Goal: Task Accomplishment & Management: Complete application form

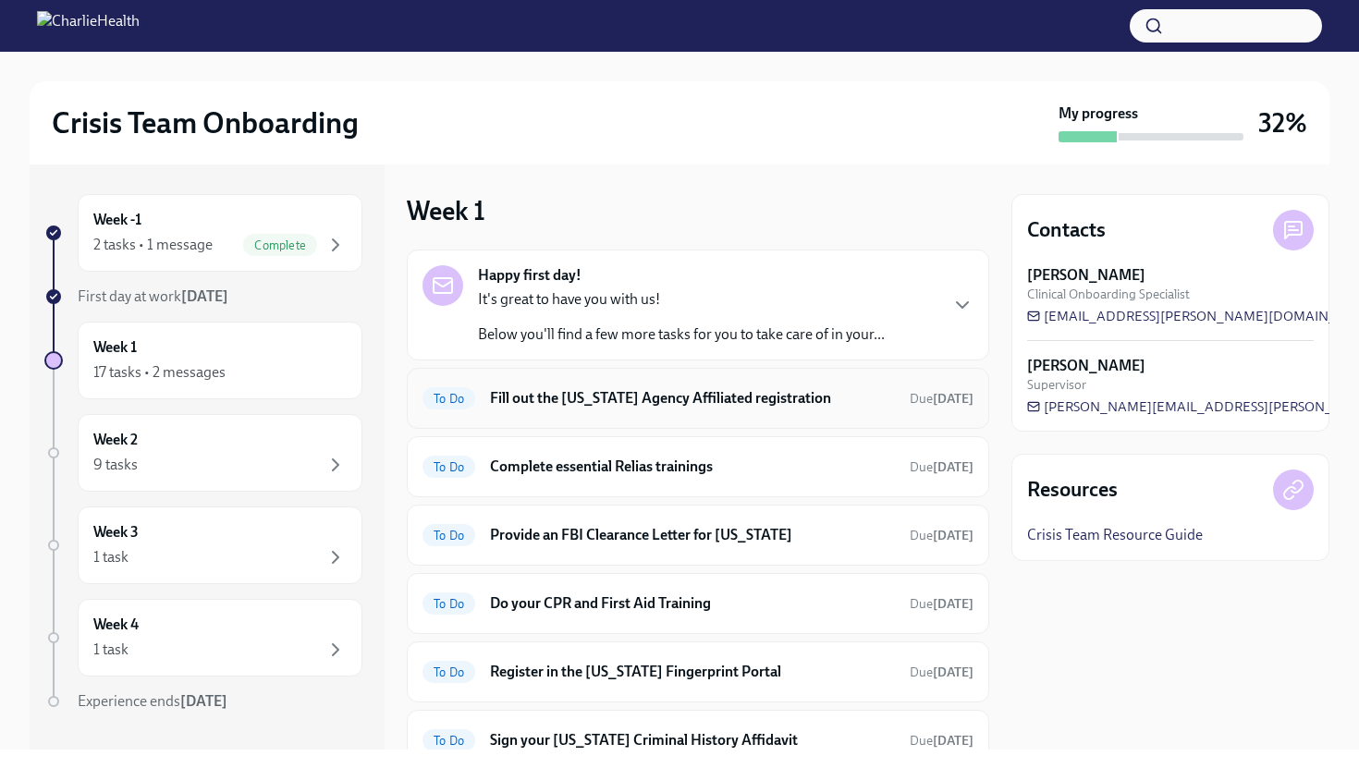
click at [772, 410] on div "To Do Fill out the Washington Agency Affiliated registration Due in 4 days" at bounding box center [698, 399] width 551 height 30
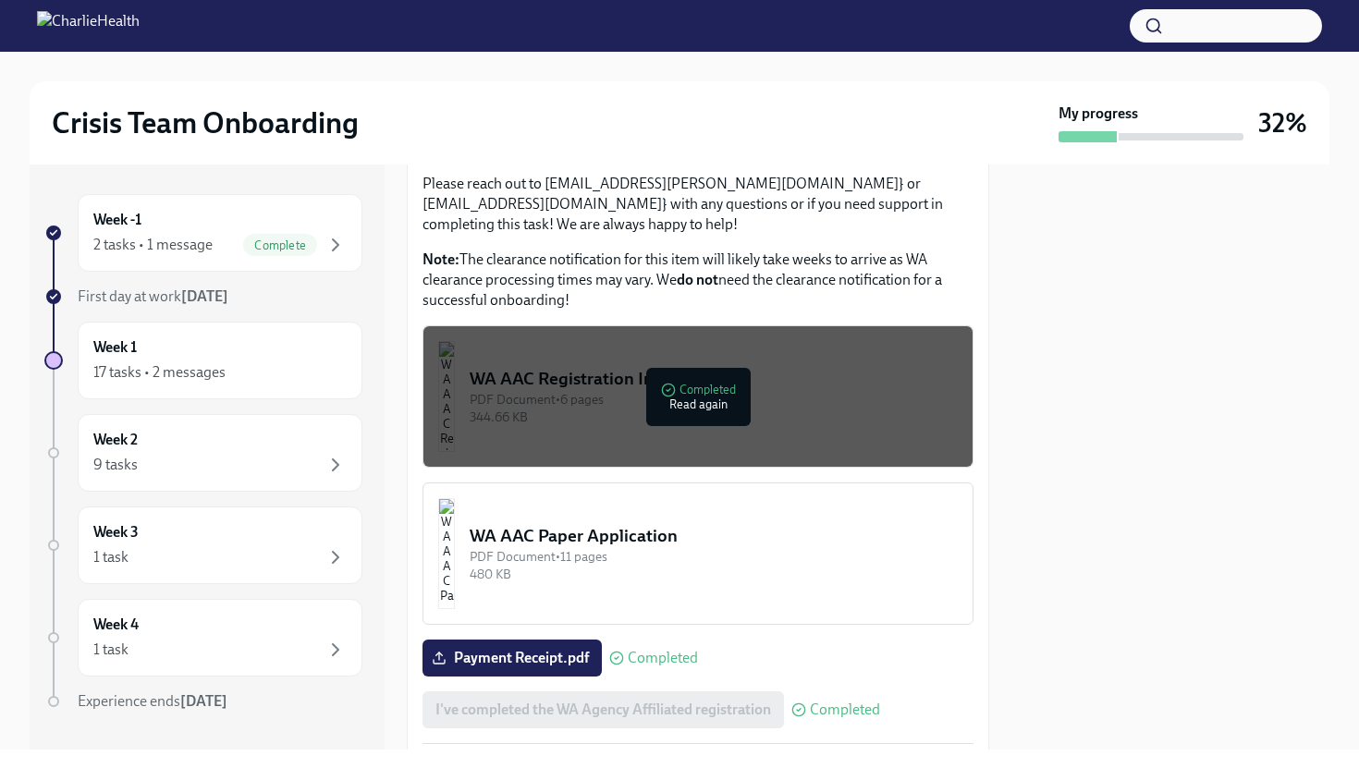
scroll to position [1082, 0]
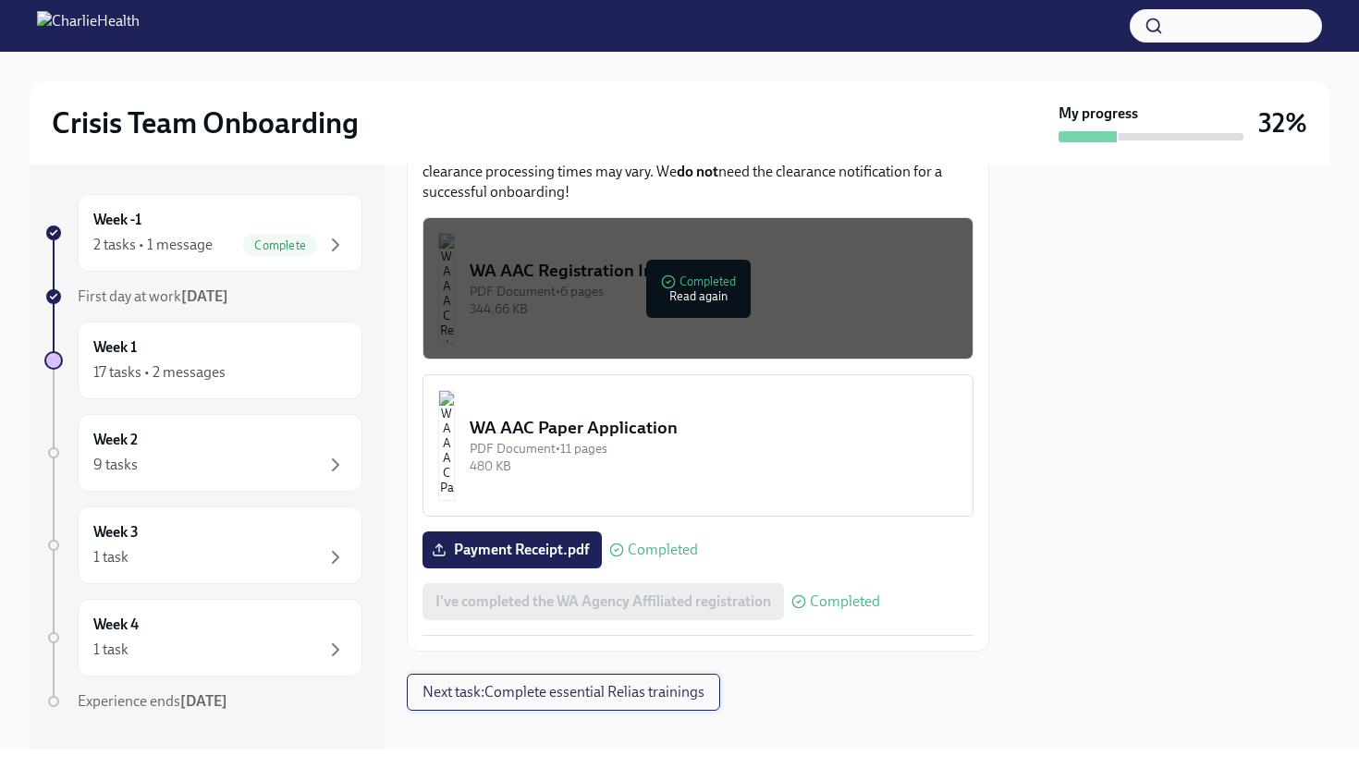
click at [663, 683] on span "Next task : Complete essential Relias trainings" at bounding box center [564, 692] width 282 height 18
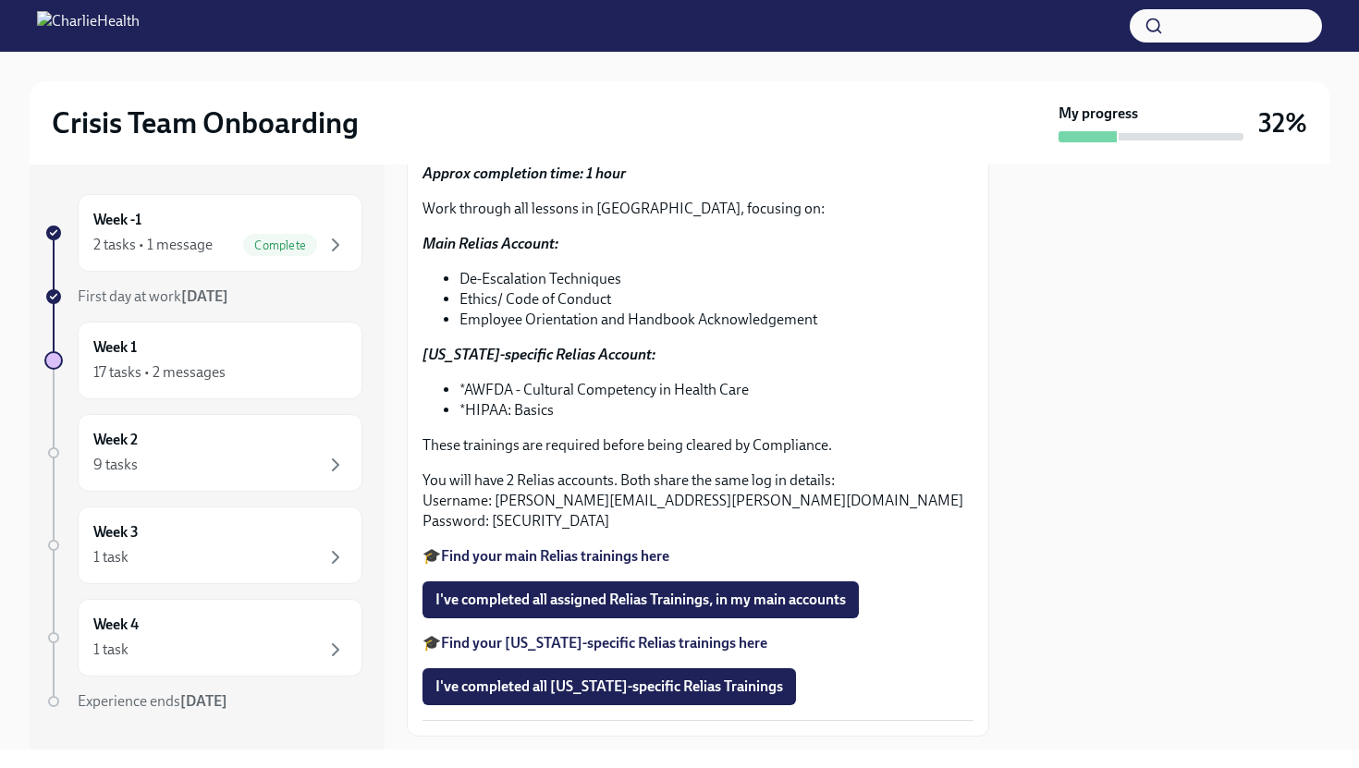
scroll to position [258, 0]
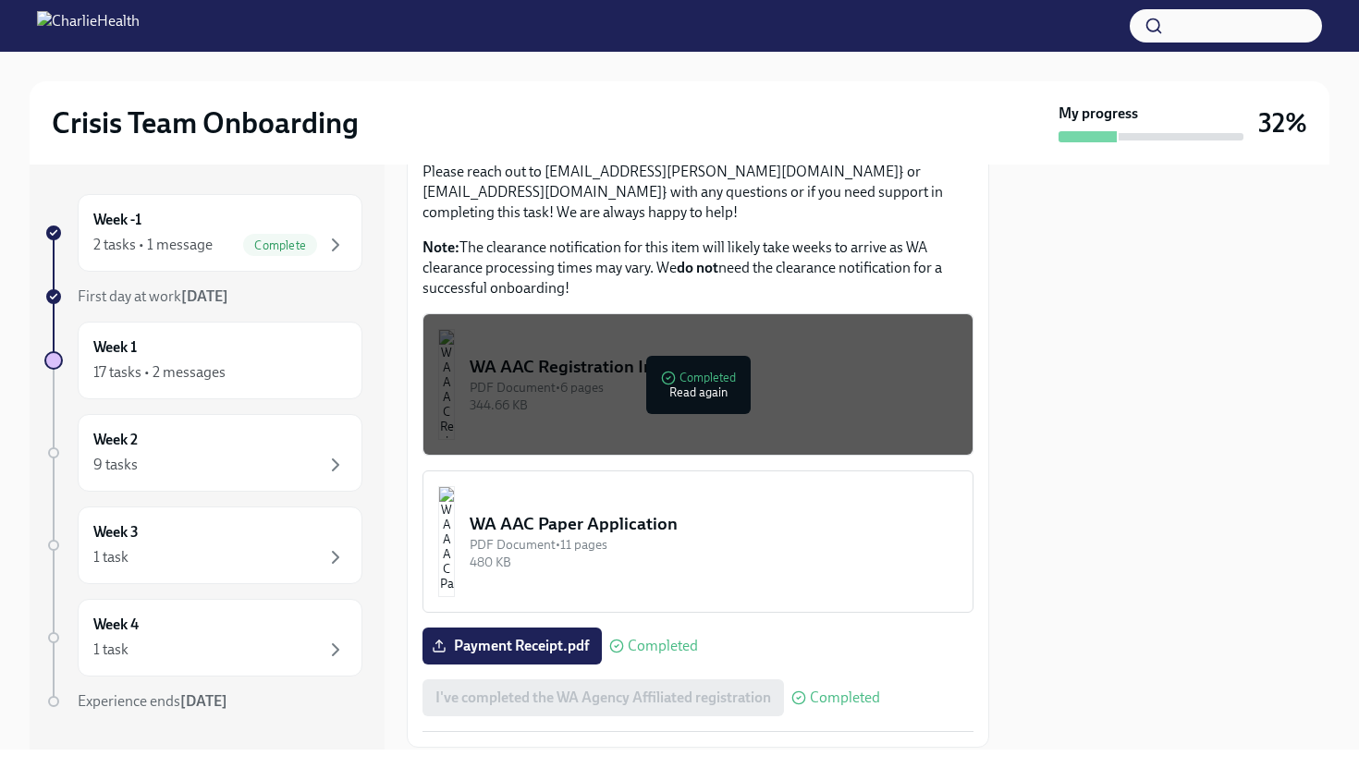
scroll to position [997, 0]
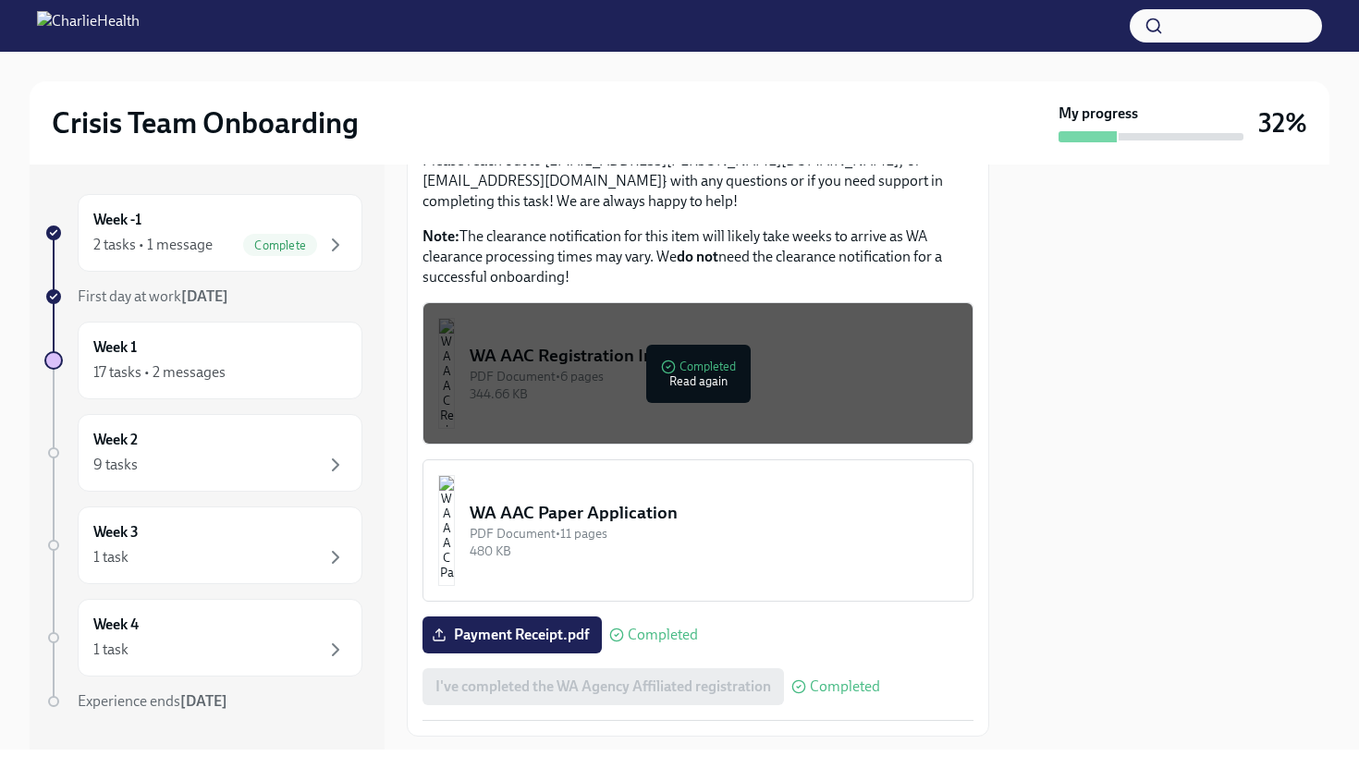
click at [735, 501] on div "WA AAC Paper Application" at bounding box center [714, 513] width 488 height 24
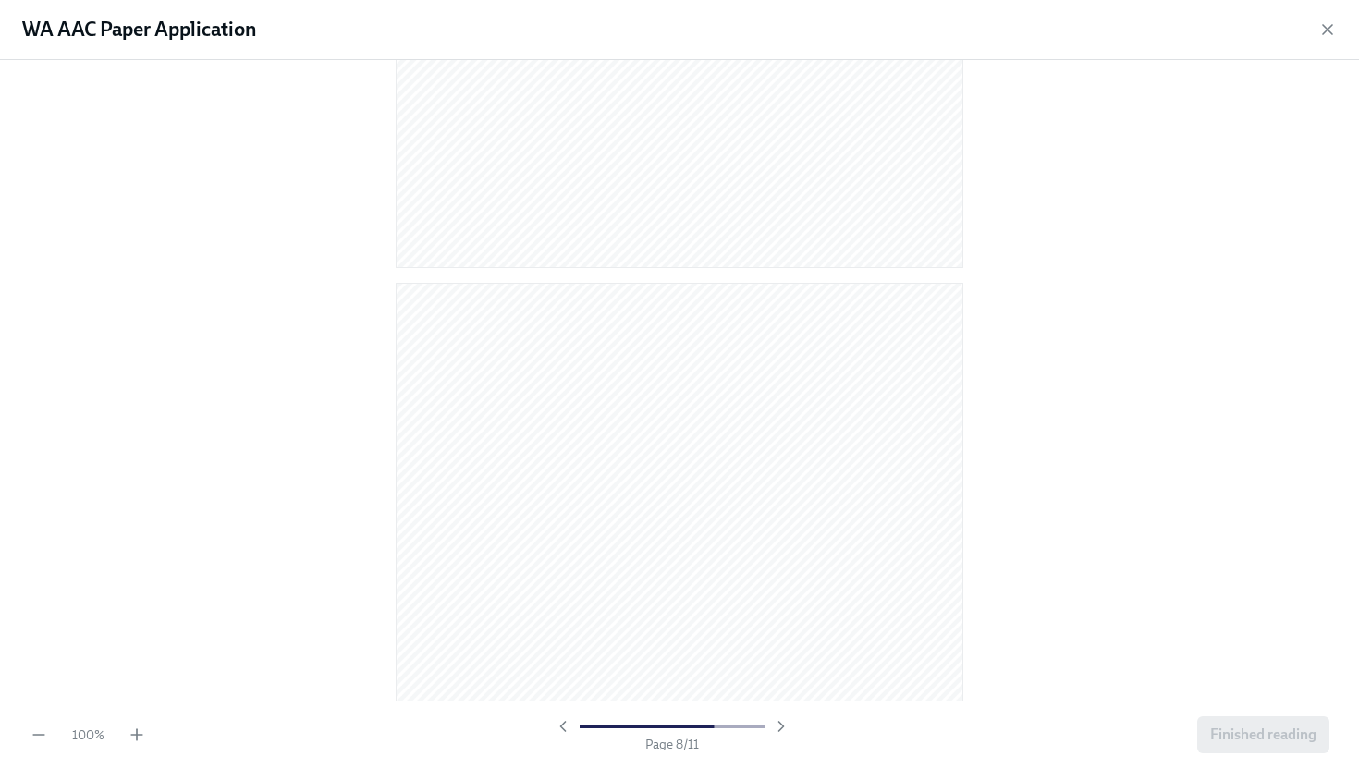
scroll to position [5037, 0]
click at [1327, 28] on icon "button" at bounding box center [1328, 29] width 18 height 18
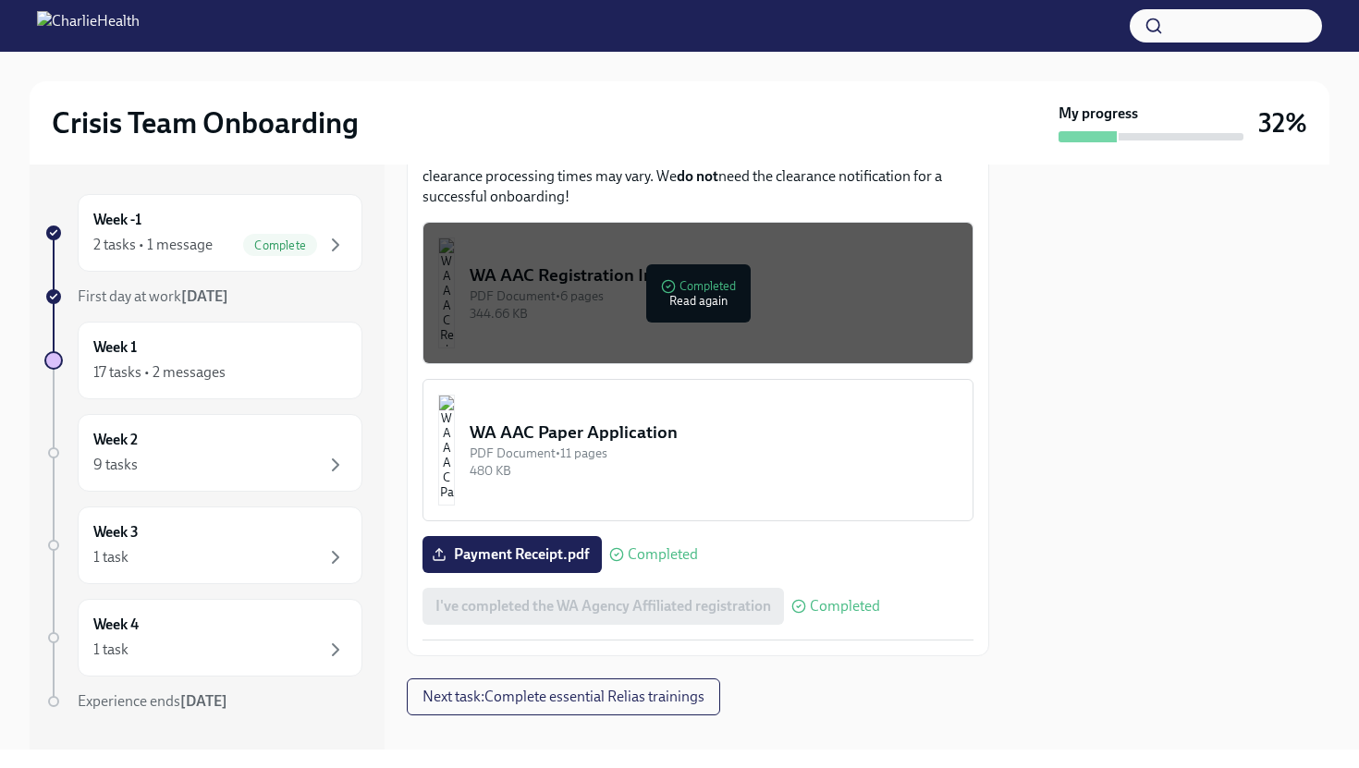
scroll to position [1082, 0]
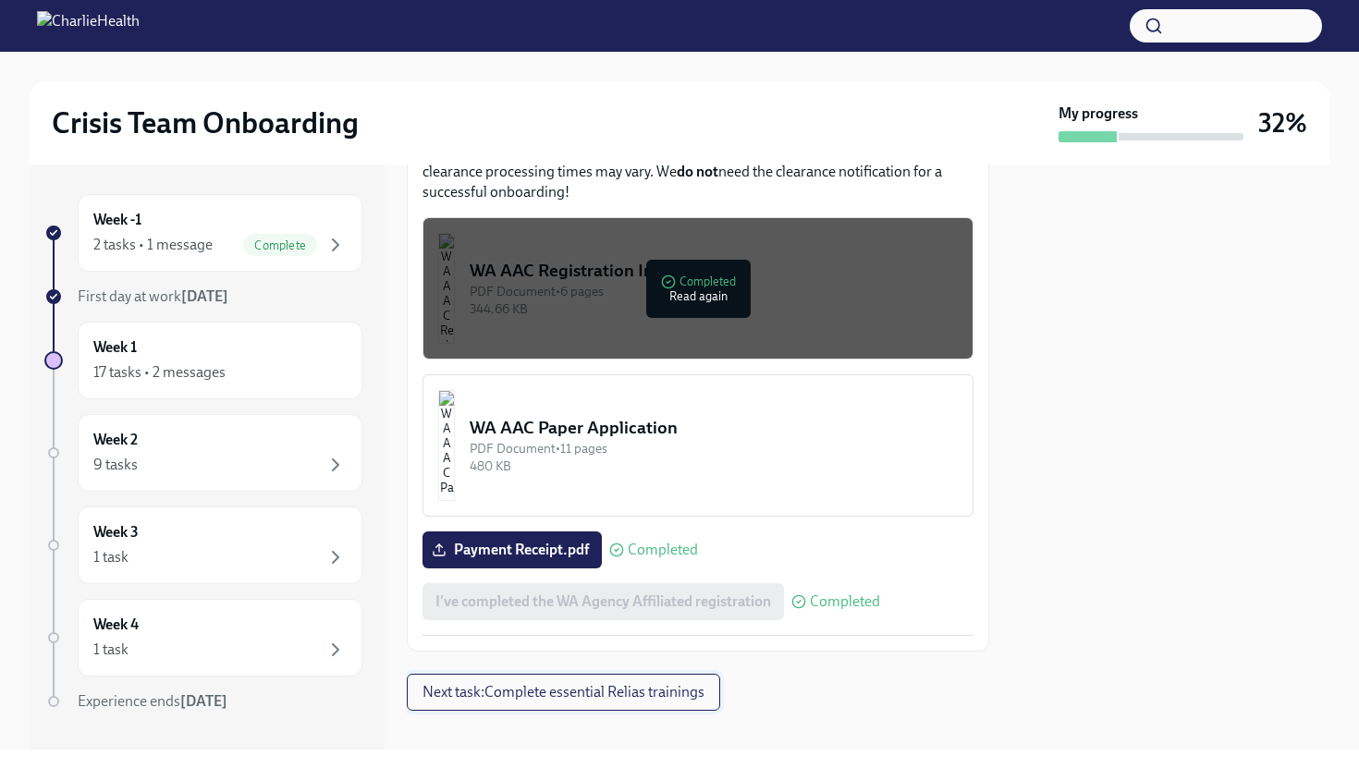
click at [677, 688] on button "Next task : Complete essential Relias trainings" at bounding box center [563, 692] width 313 height 37
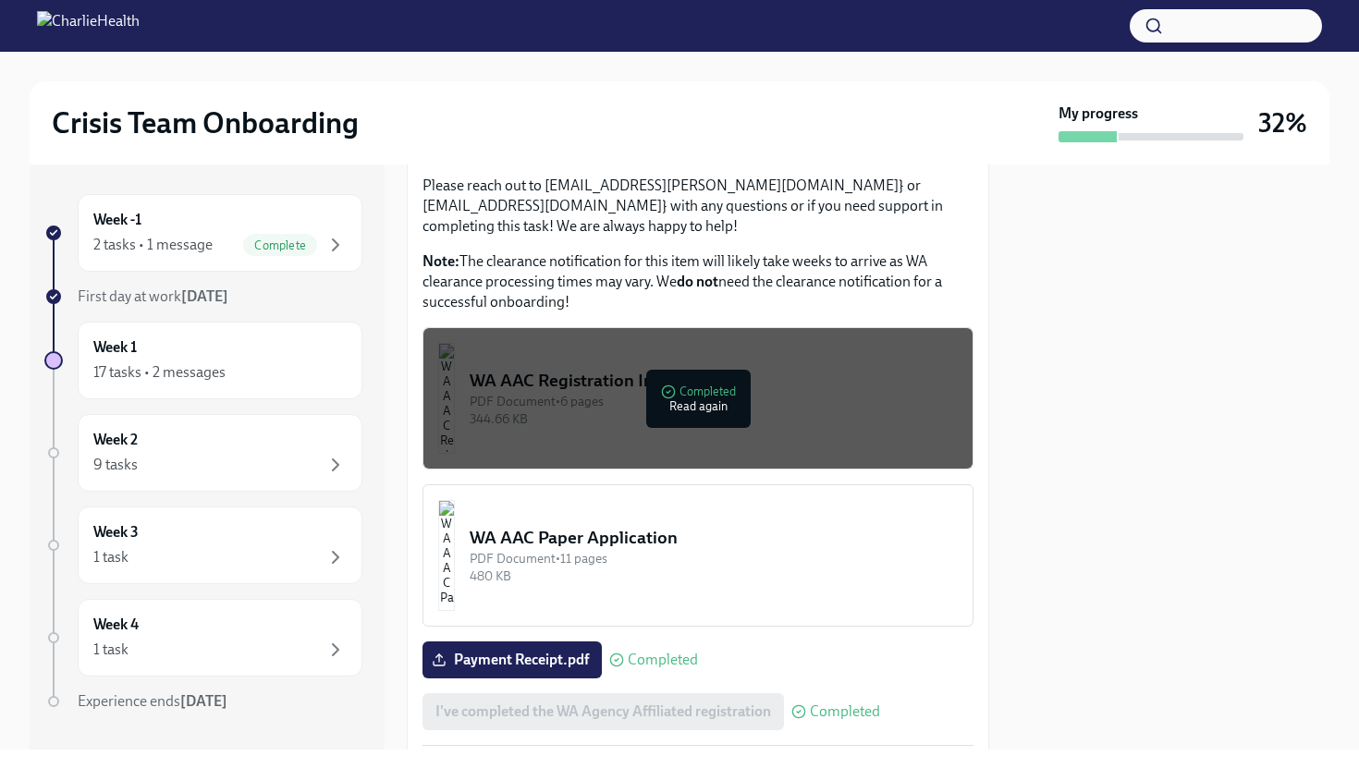
scroll to position [986, 0]
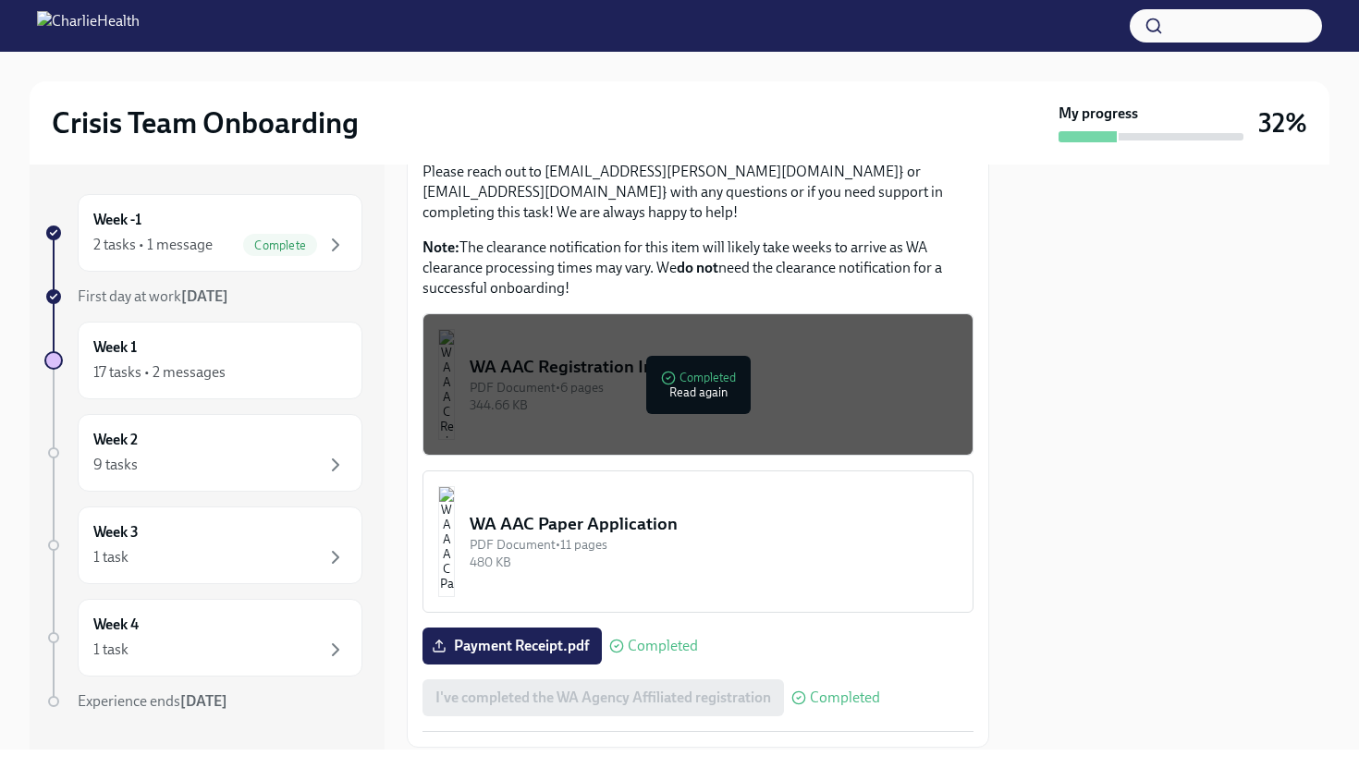
click at [455, 528] on img "button" at bounding box center [446, 541] width 17 height 111
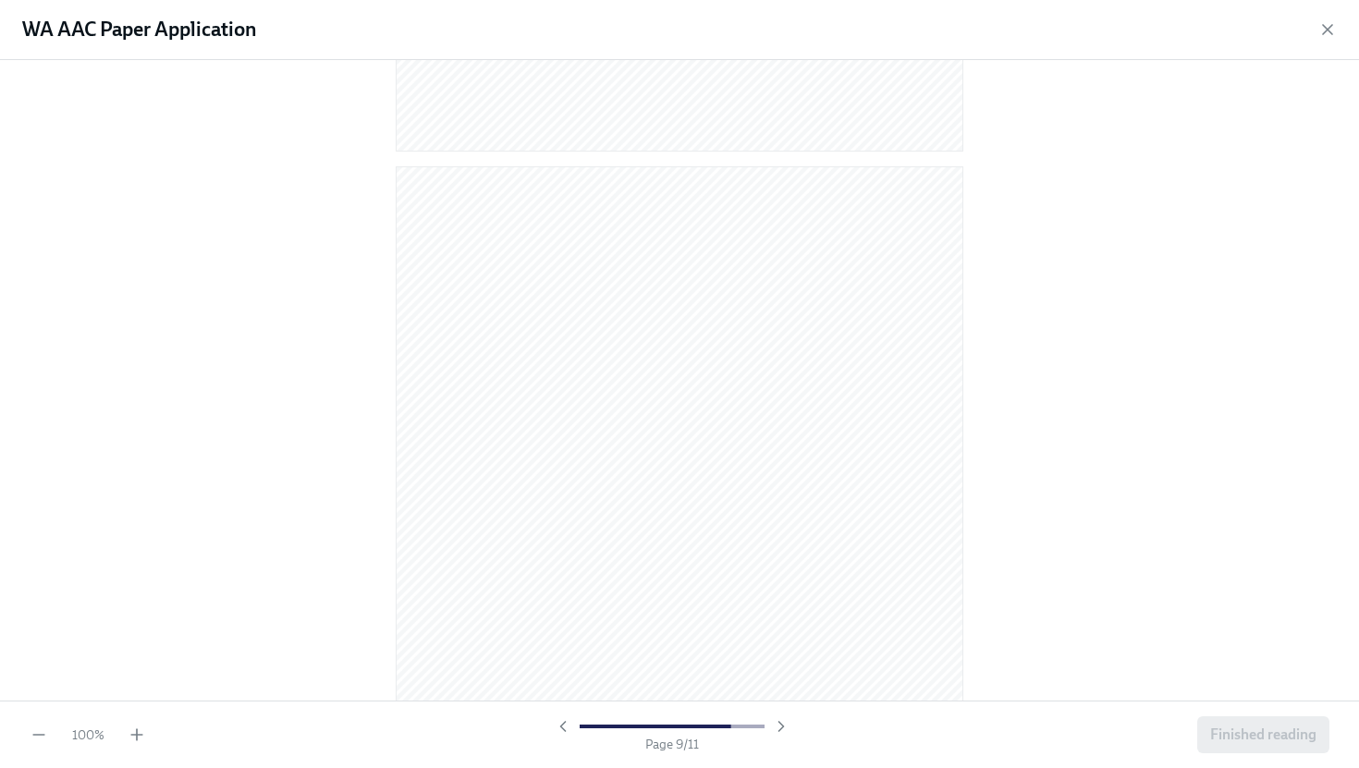
scroll to position [7613, 0]
click at [1247, 732] on span "Finished reading" at bounding box center [1263, 735] width 106 height 18
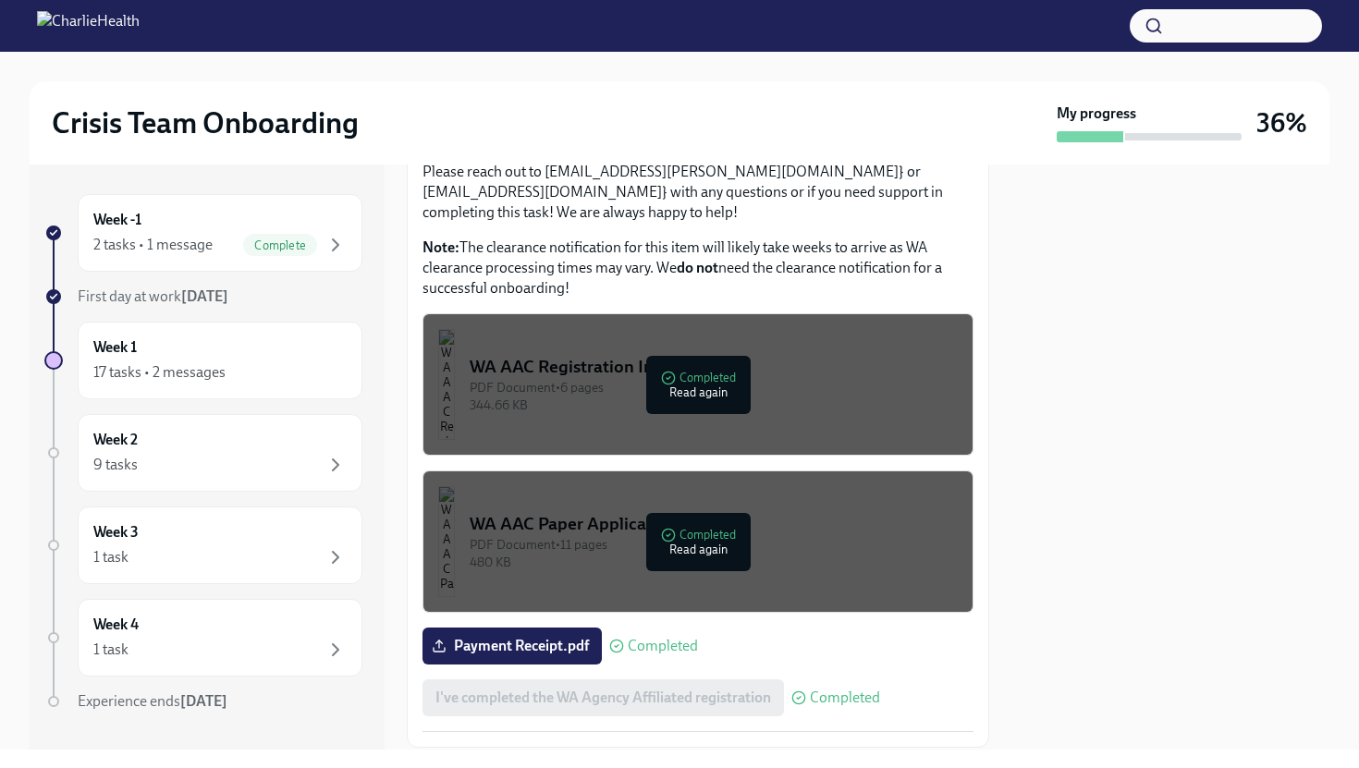
scroll to position [1082, 0]
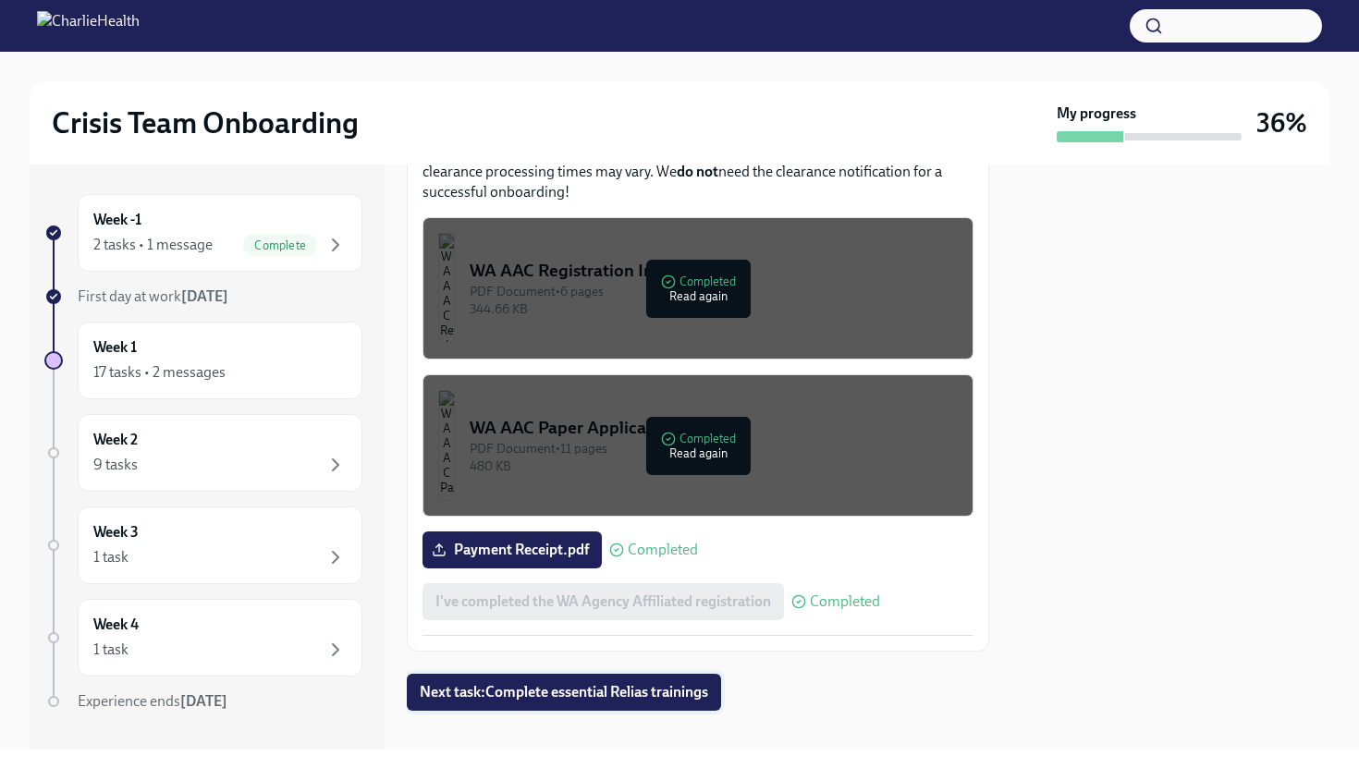
click at [652, 686] on button "Next task : Complete essential Relias trainings" at bounding box center [564, 692] width 314 height 37
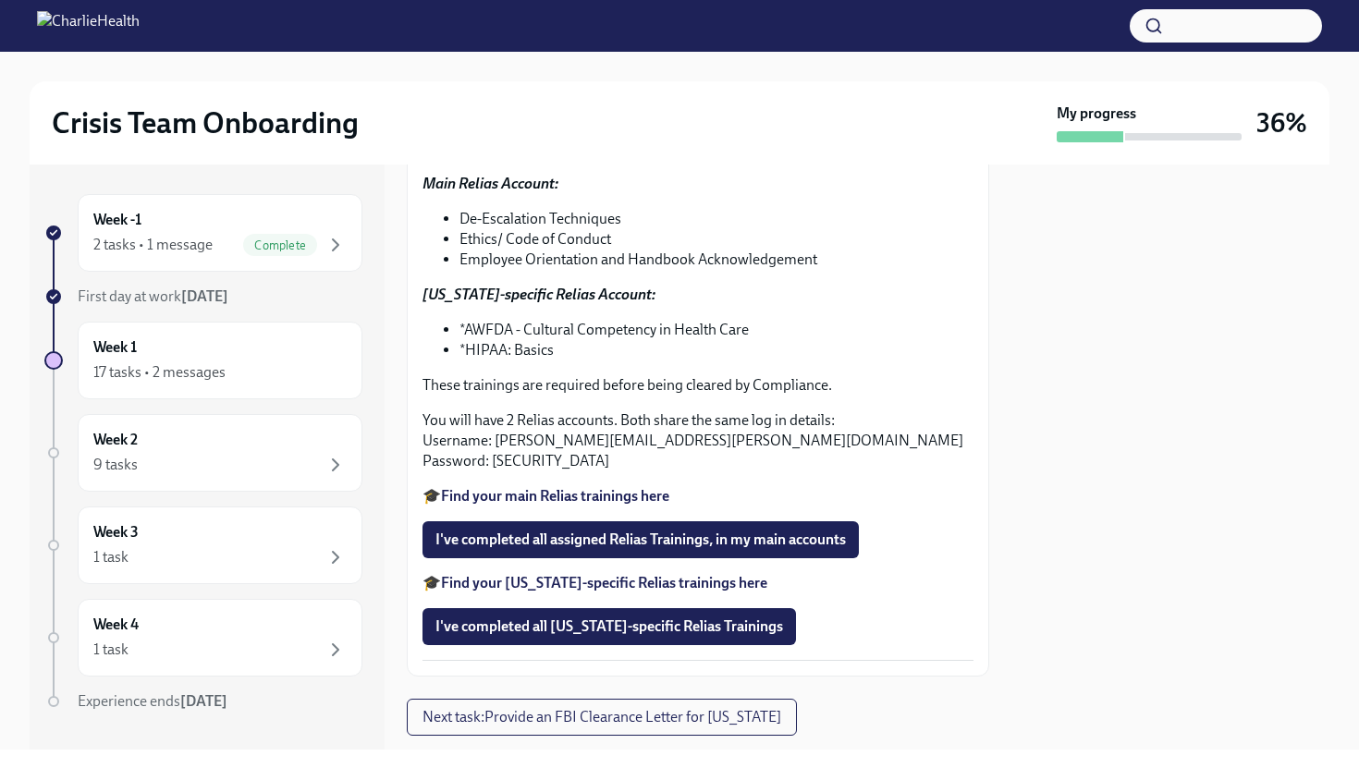
scroll to position [328, 0]
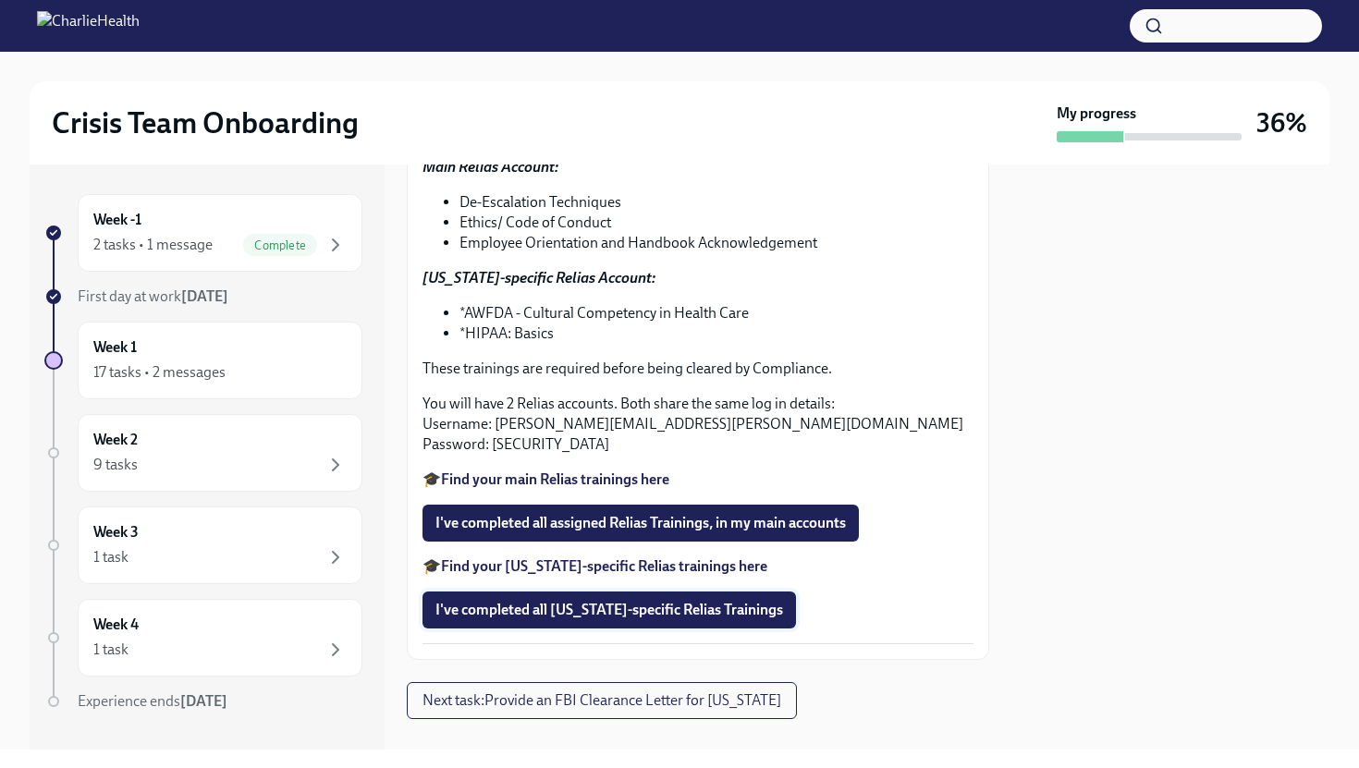
click at [612, 617] on span "I've completed all [US_STATE]-specific Relias Trainings" at bounding box center [610, 610] width 348 height 18
